Goal: Find specific page/section: Find specific page/section

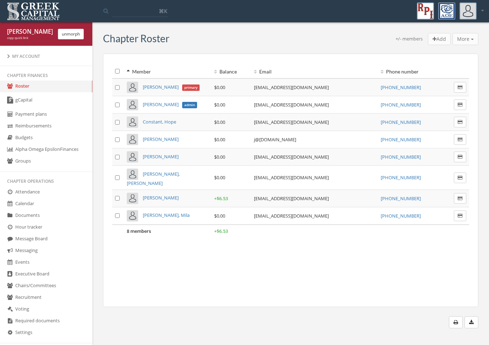
click at [65, 101] on link "gCapital" at bounding box center [46, 100] width 92 height 16
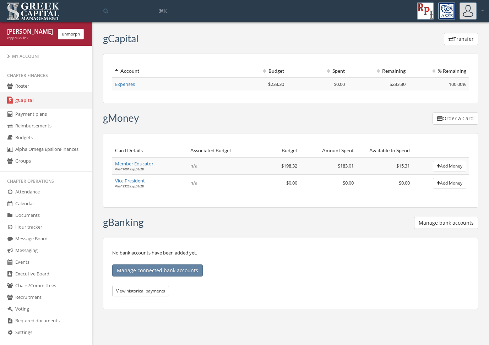
click at [148, 165] on link "Member Educator" at bounding box center [134, 164] width 38 height 6
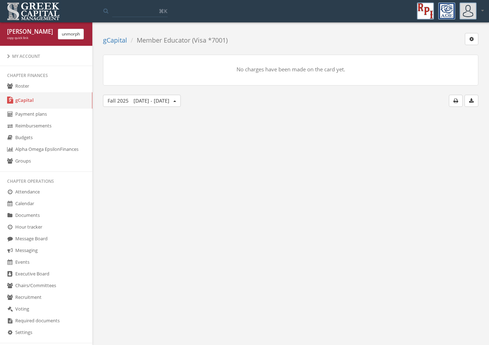
click at [121, 42] on link "gCapital" at bounding box center [115, 40] width 24 height 9
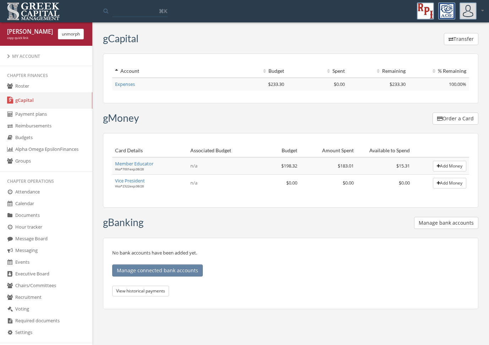
click at [30, 37] on div "copy quick link" at bounding box center [29, 38] width 45 height 5
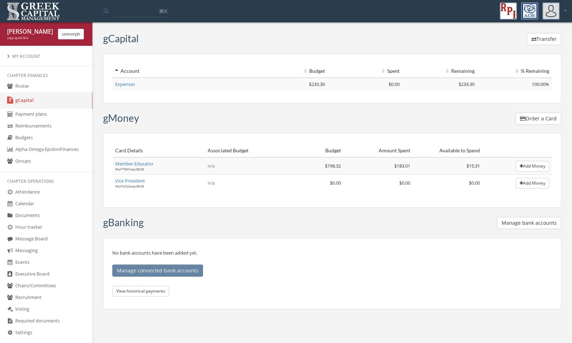
click at [149, 163] on link "Member Educator" at bounding box center [134, 164] width 38 height 6
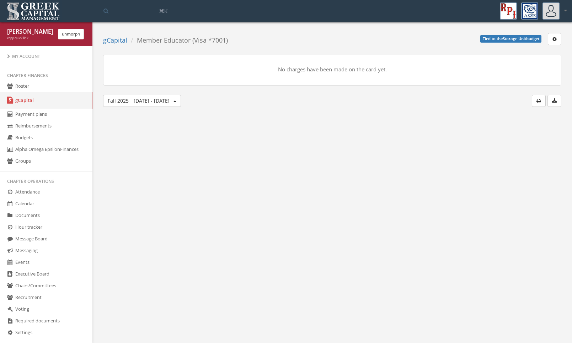
click at [122, 41] on link "gCapital" at bounding box center [115, 40] width 24 height 9
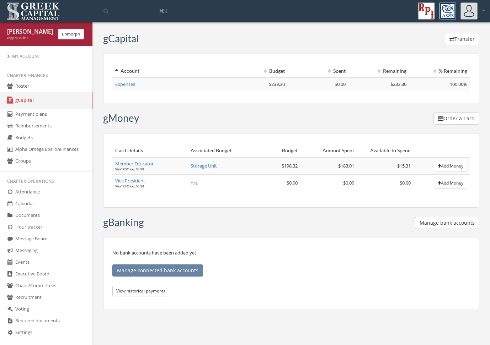
click at [67, 28] on div "[PERSON_NAME] copy quick link unmorph" at bounding box center [46, 33] width 92 height 23
click at [80, 33] on button "unmorph" at bounding box center [71, 34] width 26 height 11
